Goal: Obtain resource: Download file/media

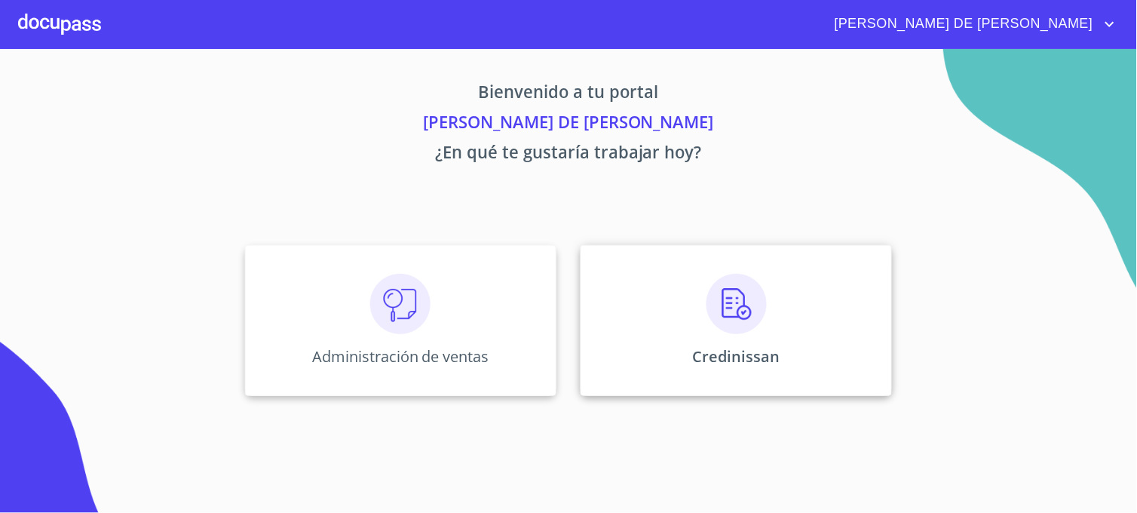
click at [651, 381] on div "Credinissan" at bounding box center [735, 320] width 311 height 151
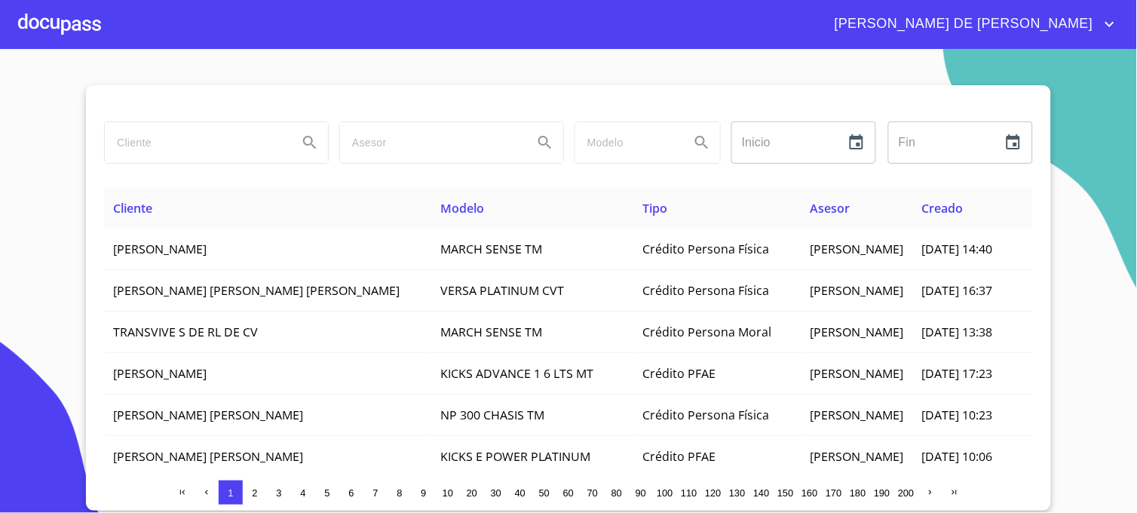
click at [169, 132] on input "search" at bounding box center [195, 142] width 181 height 41
type input "c"
type input "[PERSON_NAME]"
click at [317, 144] on icon "Search" at bounding box center [310, 142] width 18 height 18
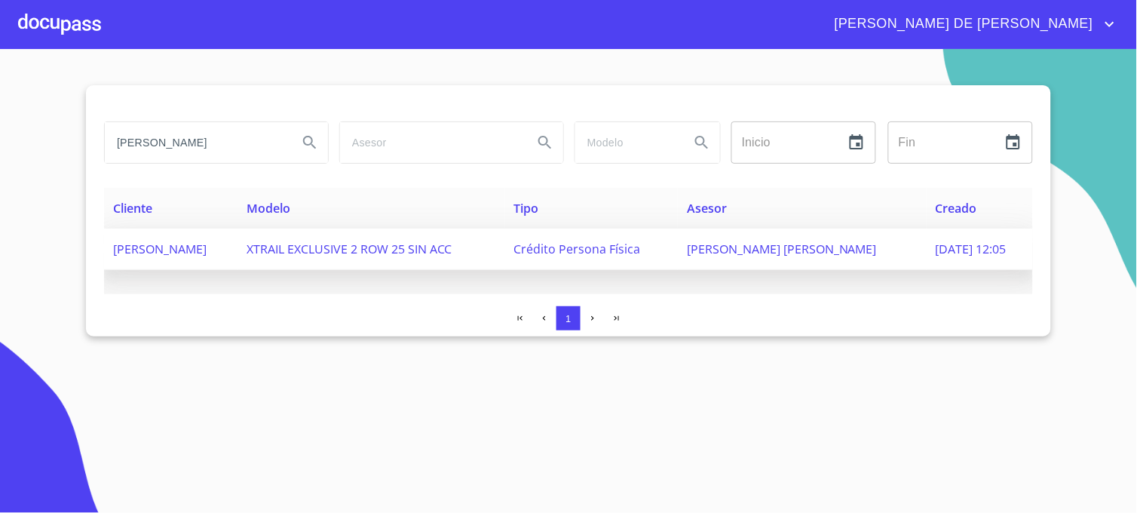
click at [779, 243] on span "[PERSON_NAME] [PERSON_NAME]" at bounding box center [782, 248] width 190 height 17
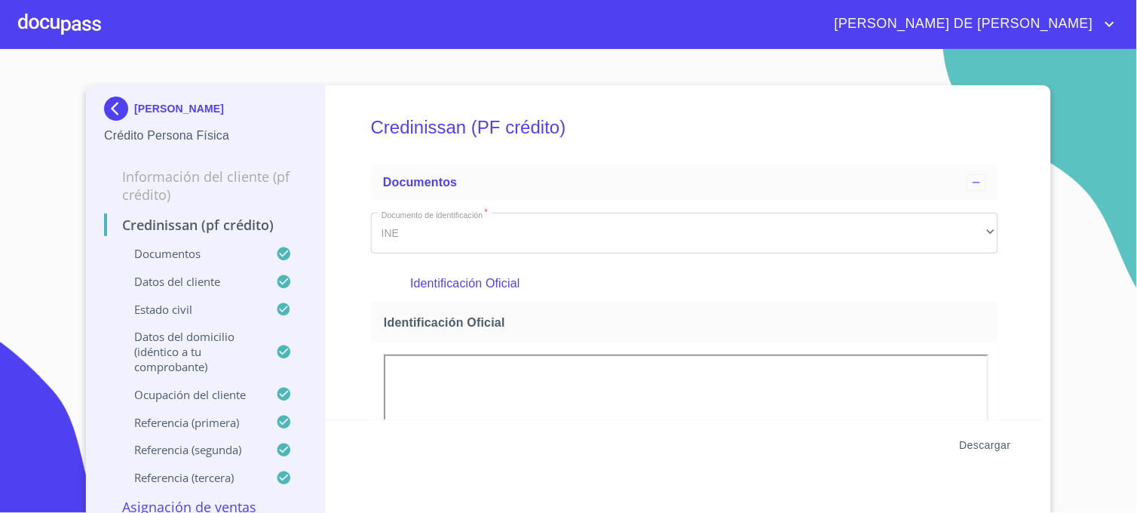
click at [987, 450] on span "Descargar" at bounding box center [984, 445] width 51 height 19
